Goal: Check status: Check status

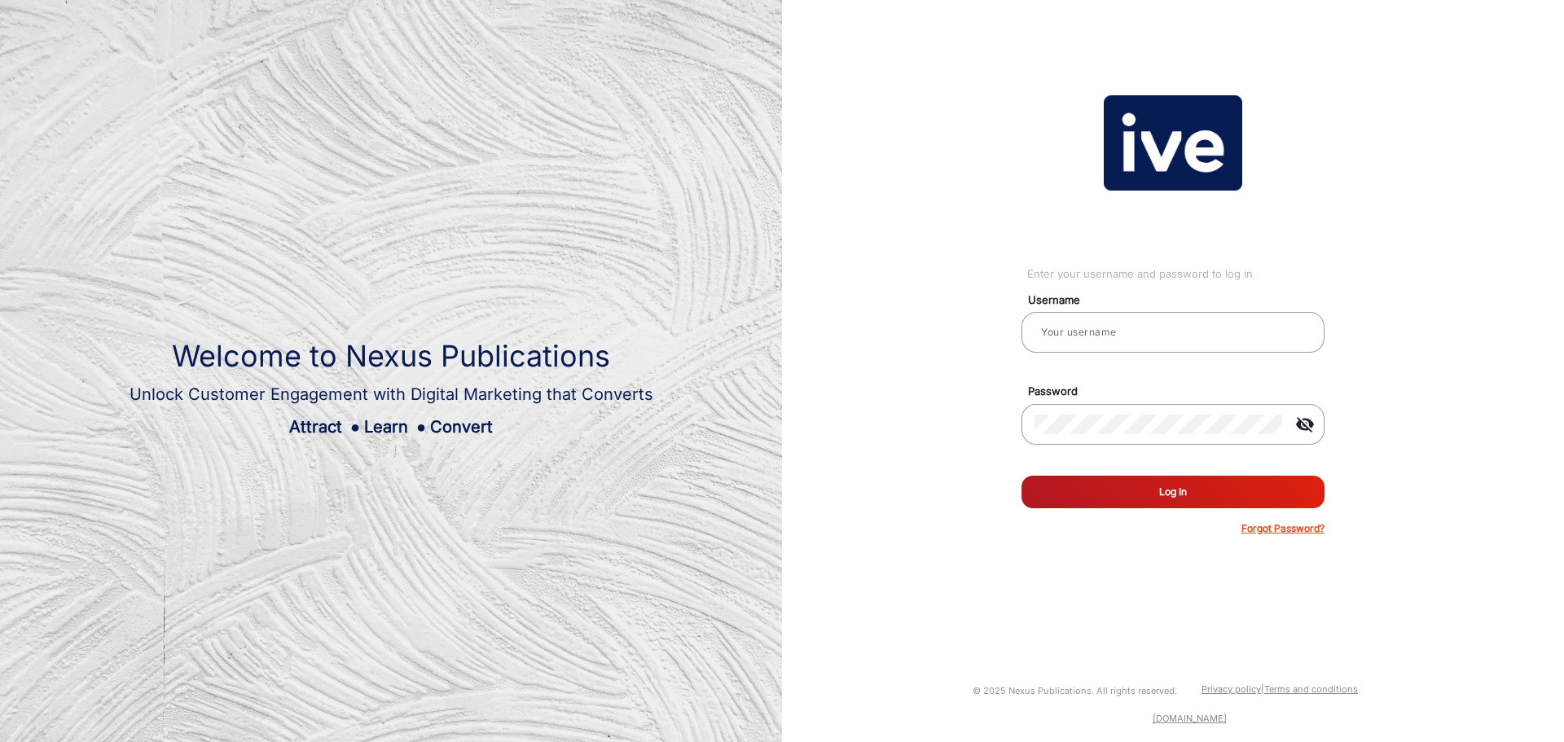
type input "[PERSON_NAME].[PERSON_NAME]"
click at [1101, 490] on button "Log In" at bounding box center [1173, 492] width 303 height 33
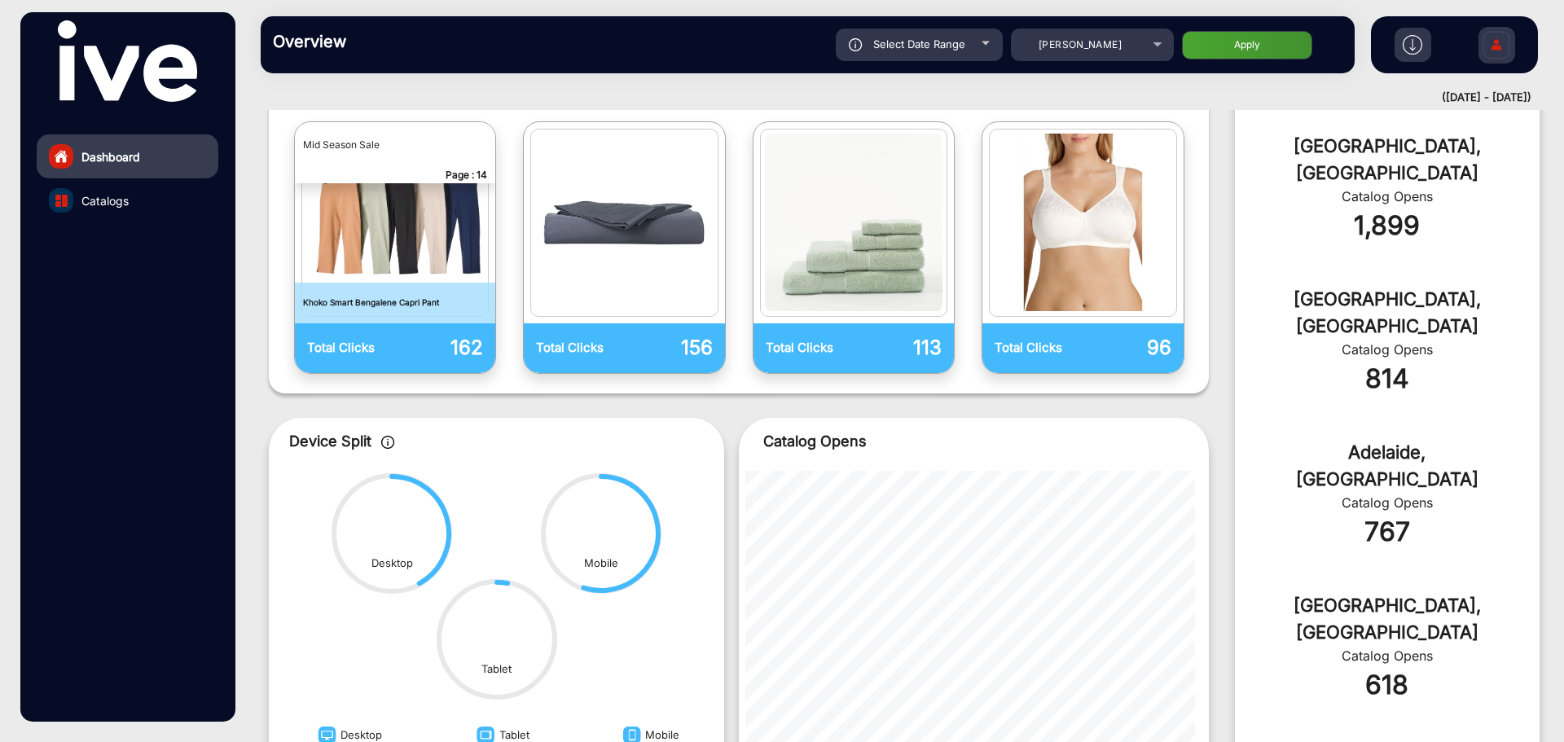
scroll to position [420, 0]
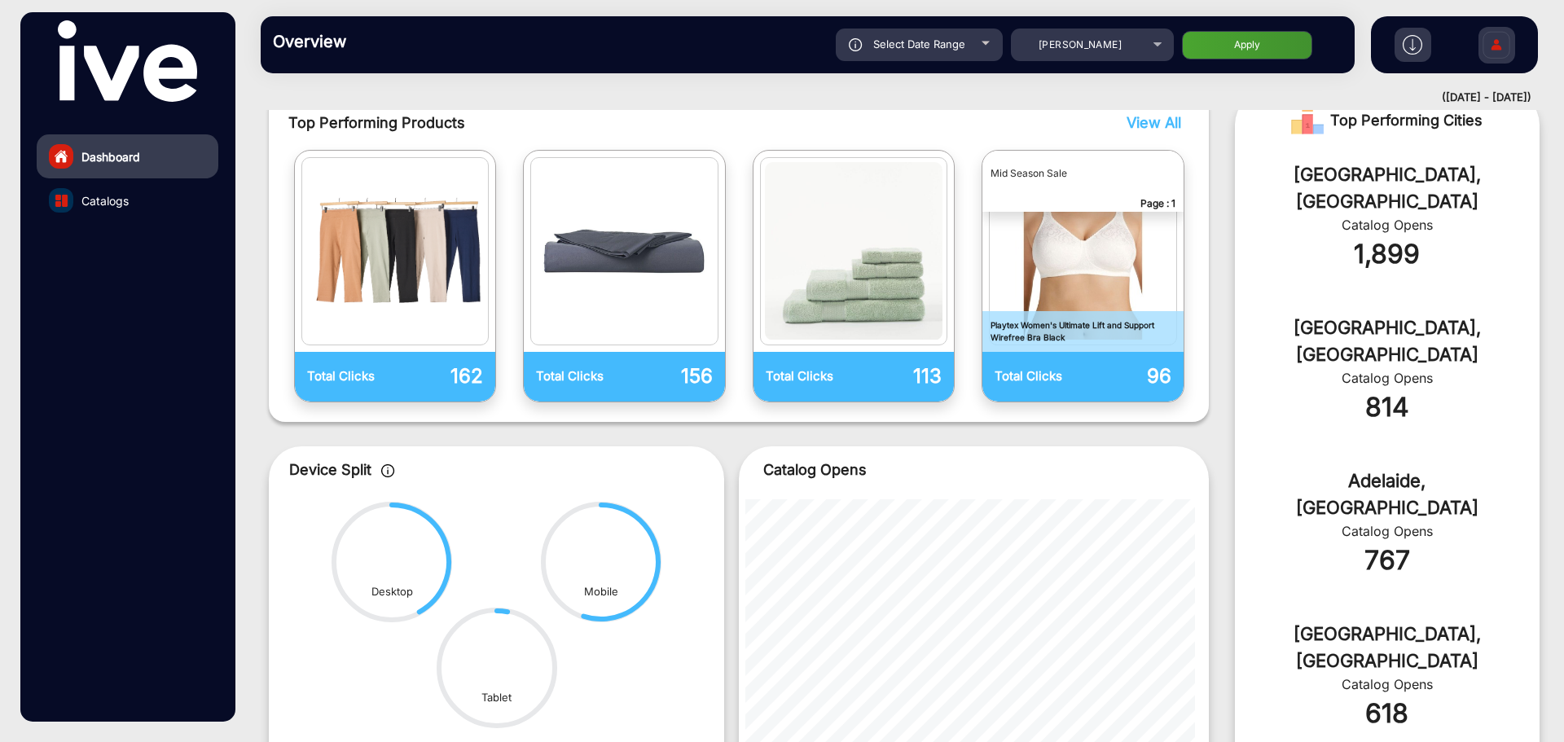
click at [939, 49] on span "Select Date Range" at bounding box center [919, 43] width 92 height 13
type input "[DATE]"
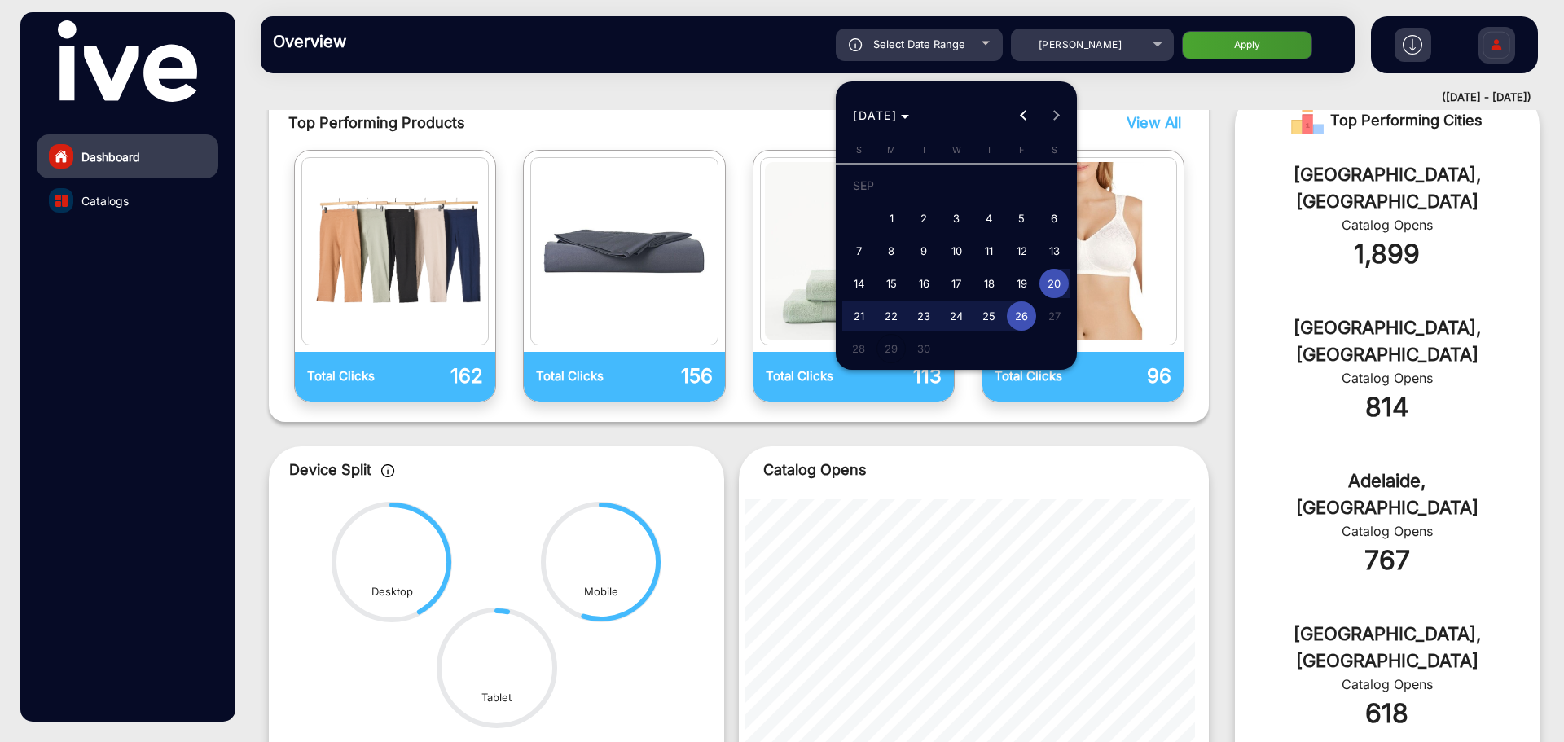
click at [1058, 290] on span "20" at bounding box center [1054, 283] width 29 height 29
click at [1024, 315] on span "26" at bounding box center [1021, 315] width 29 height 29
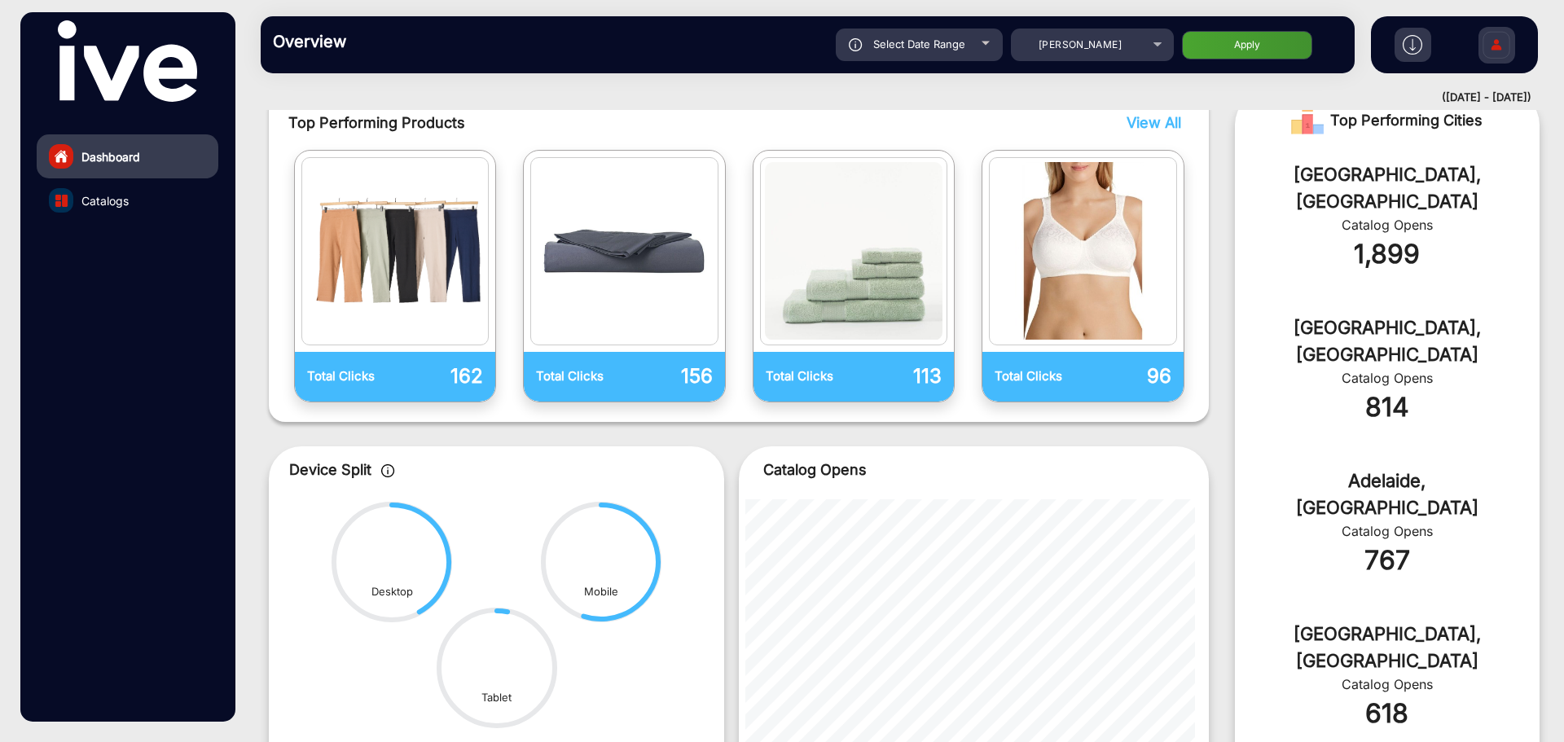
type input "[DATE]"
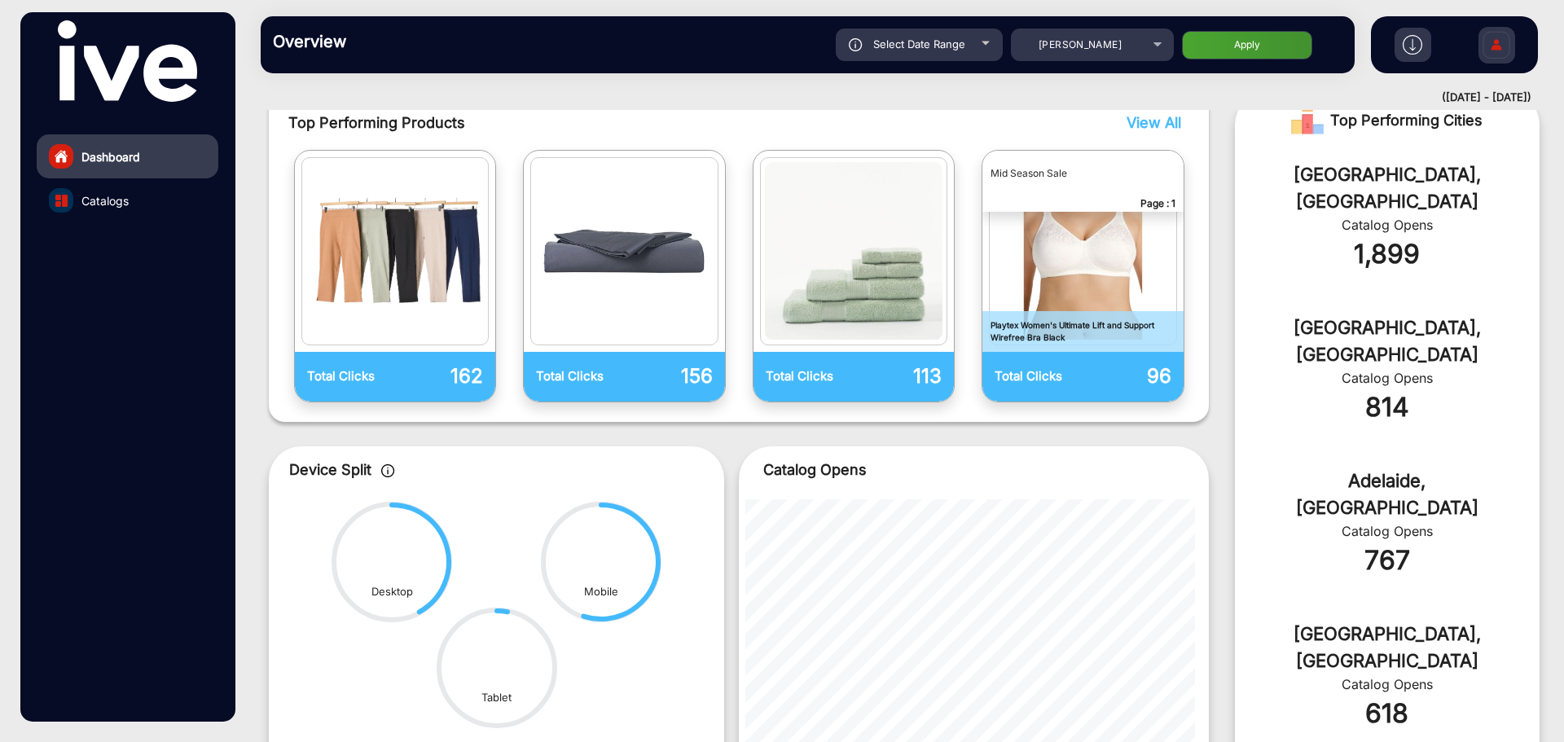
click at [1252, 51] on button "Apply" at bounding box center [1247, 45] width 130 height 29
type input "[DATE]"
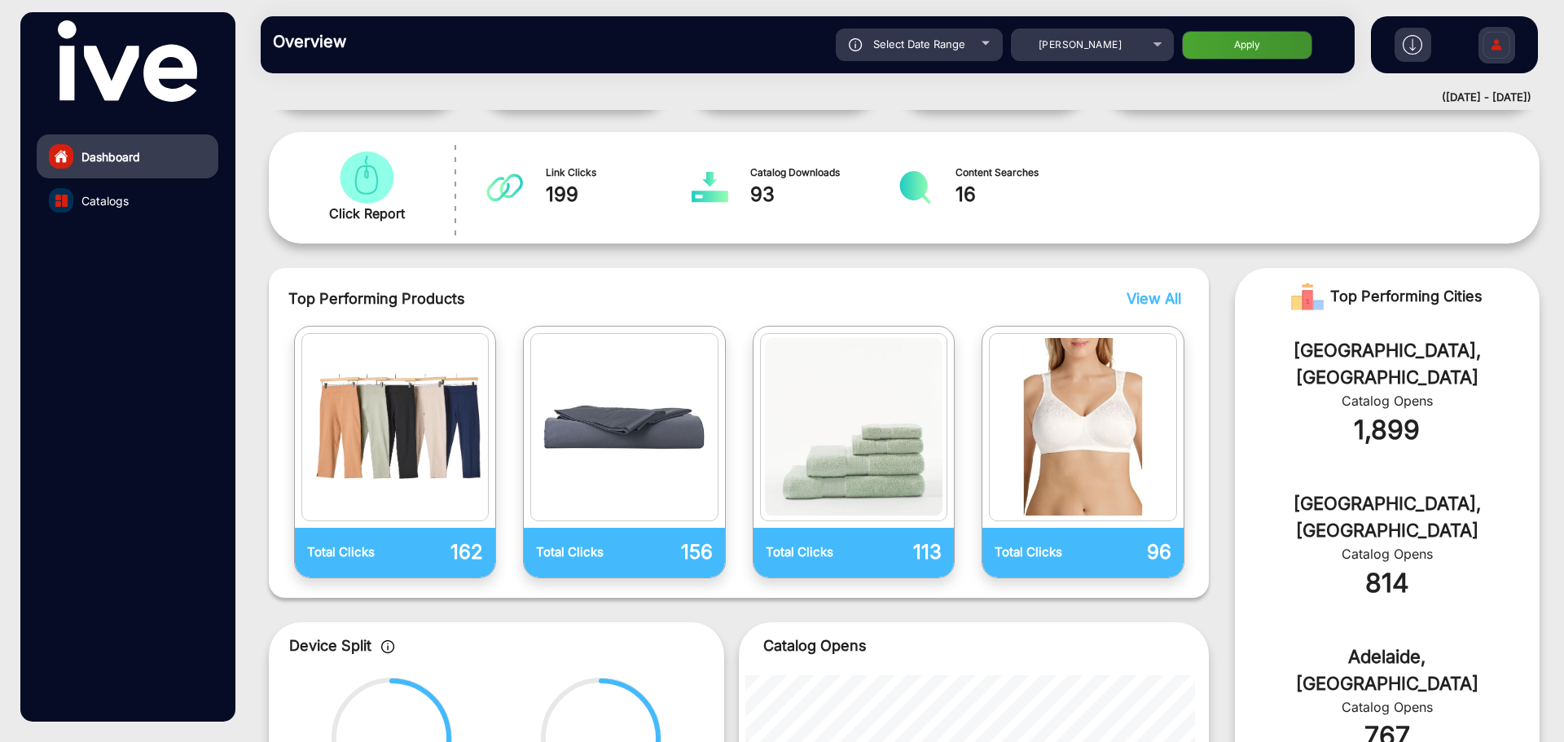
scroll to position [244, 0]
